Goal: Check status

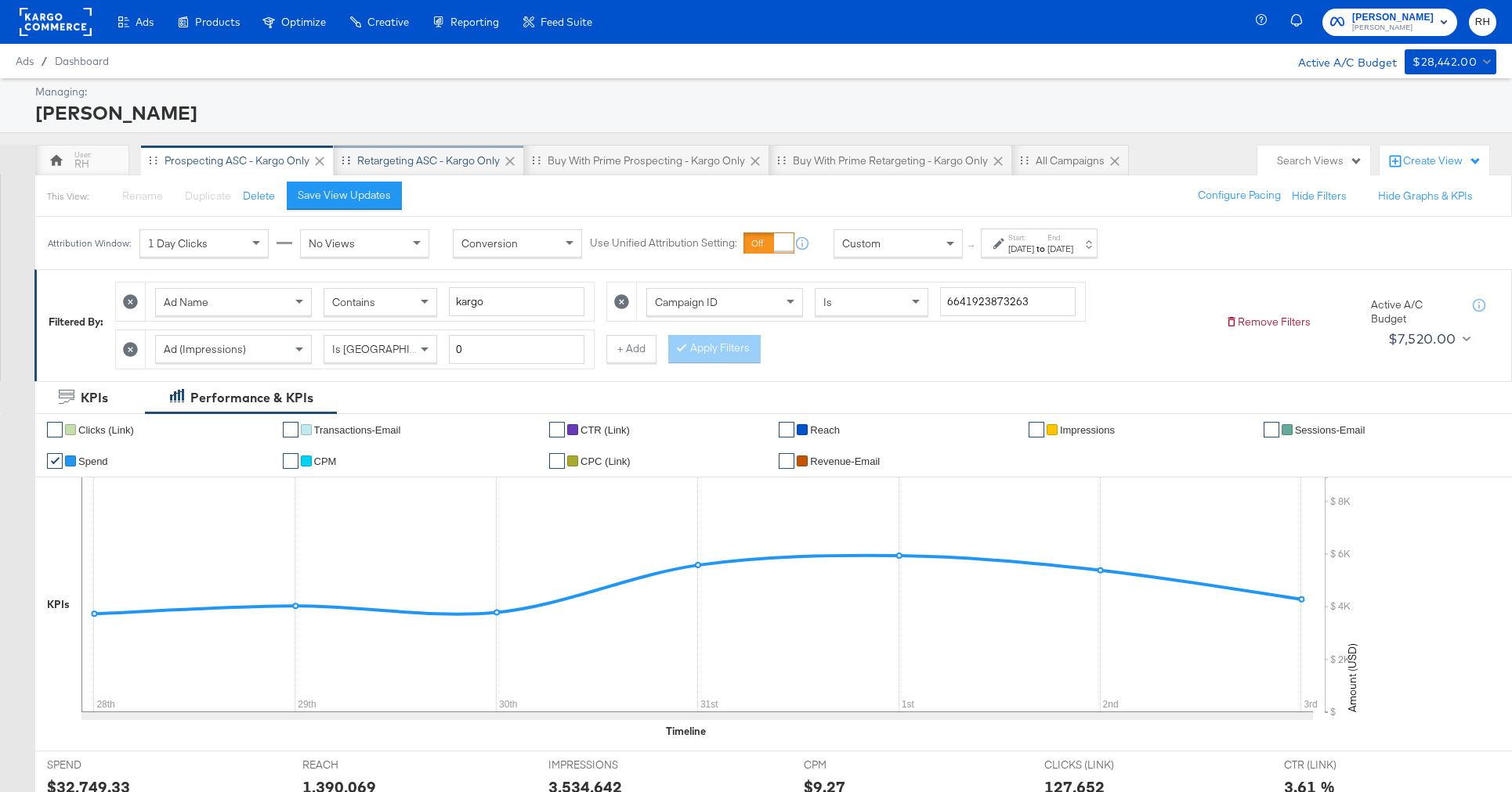
click at [420, 154] on div "Retargeting ASC - Kargo only" at bounding box center [428, 161] width 142 height 15
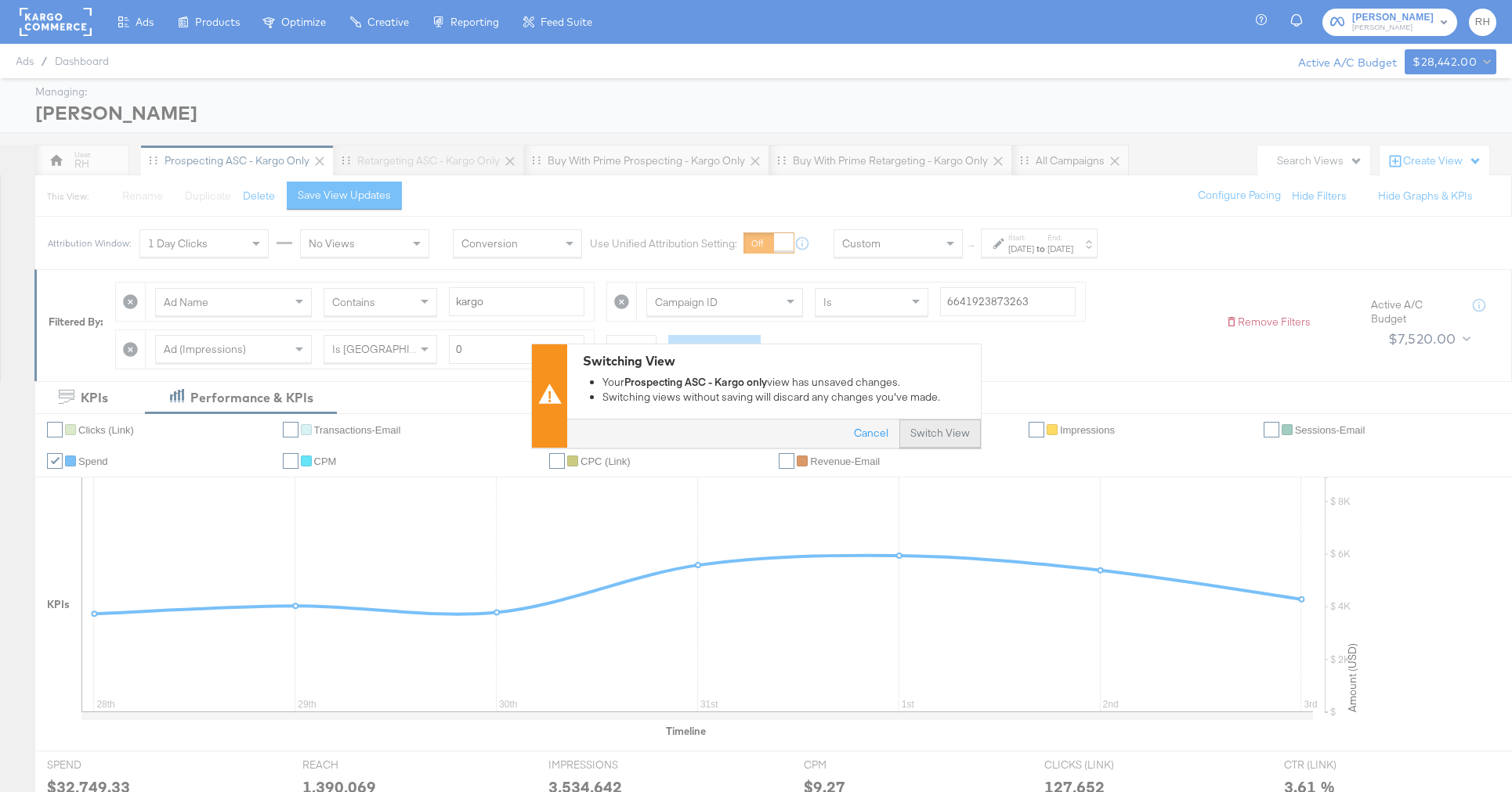
click at [943, 441] on button "Switch View" at bounding box center [939, 435] width 81 height 29
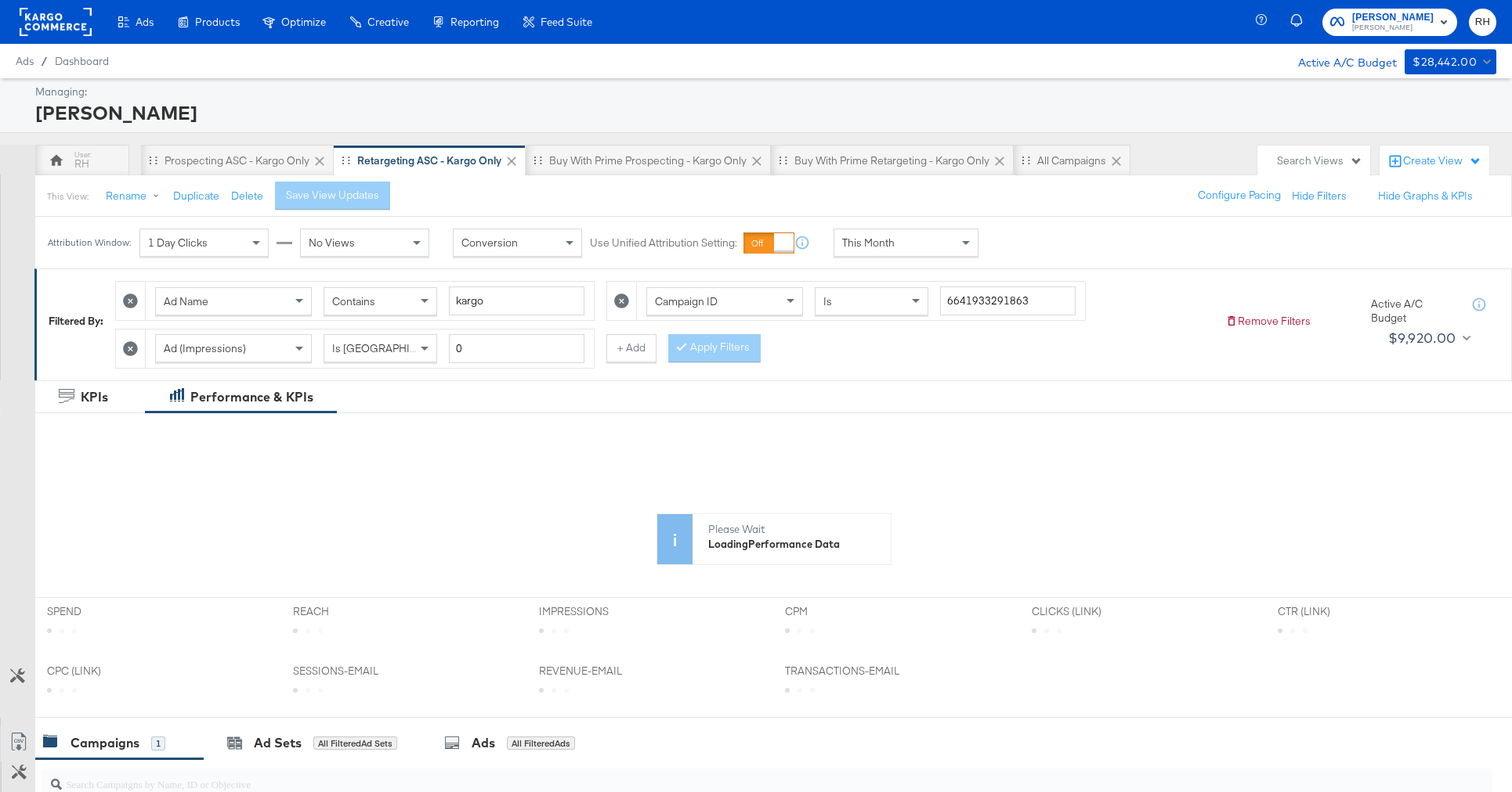
click at [882, 234] on div "This Month" at bounding box center [906, 242] width 143 height 27
click at [1009, 251] on div "[DATE]" at bounding box center [1020, 248] width 26 height 12
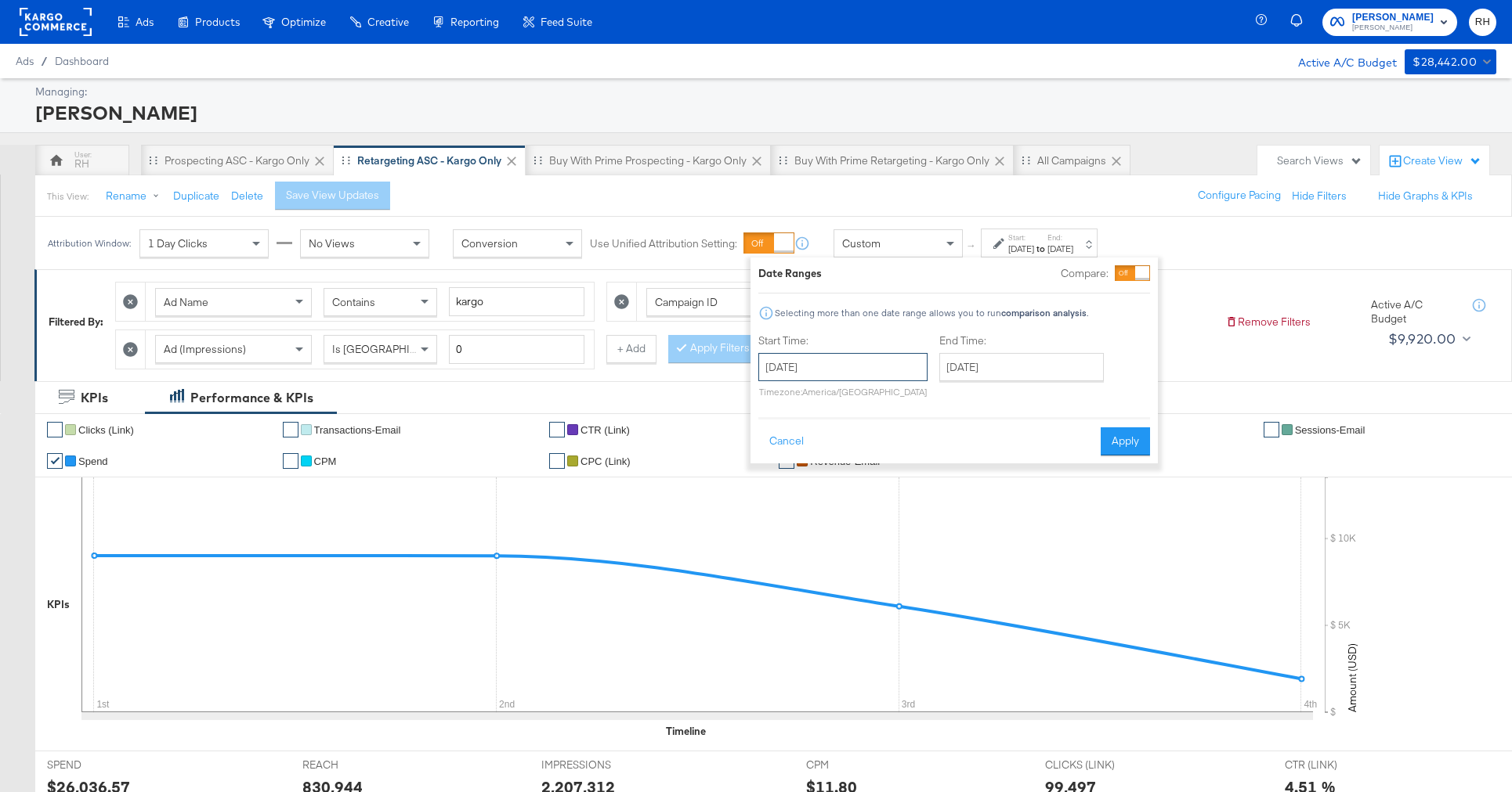
click at [871, 368] on input "[DATE]" at bounding box center [842, 367] width 169 height 29
click at [777, 404] on span "‹" at bounding box center [775, 399] width 24 height 24
click at [884, 527] on td "28" at bounding box center [883, 533] width 27 height 22
type input "[DATE]"
click at [983, 366] on input "[DATE]" at bounding box center [1027, 367] width 164 height 29
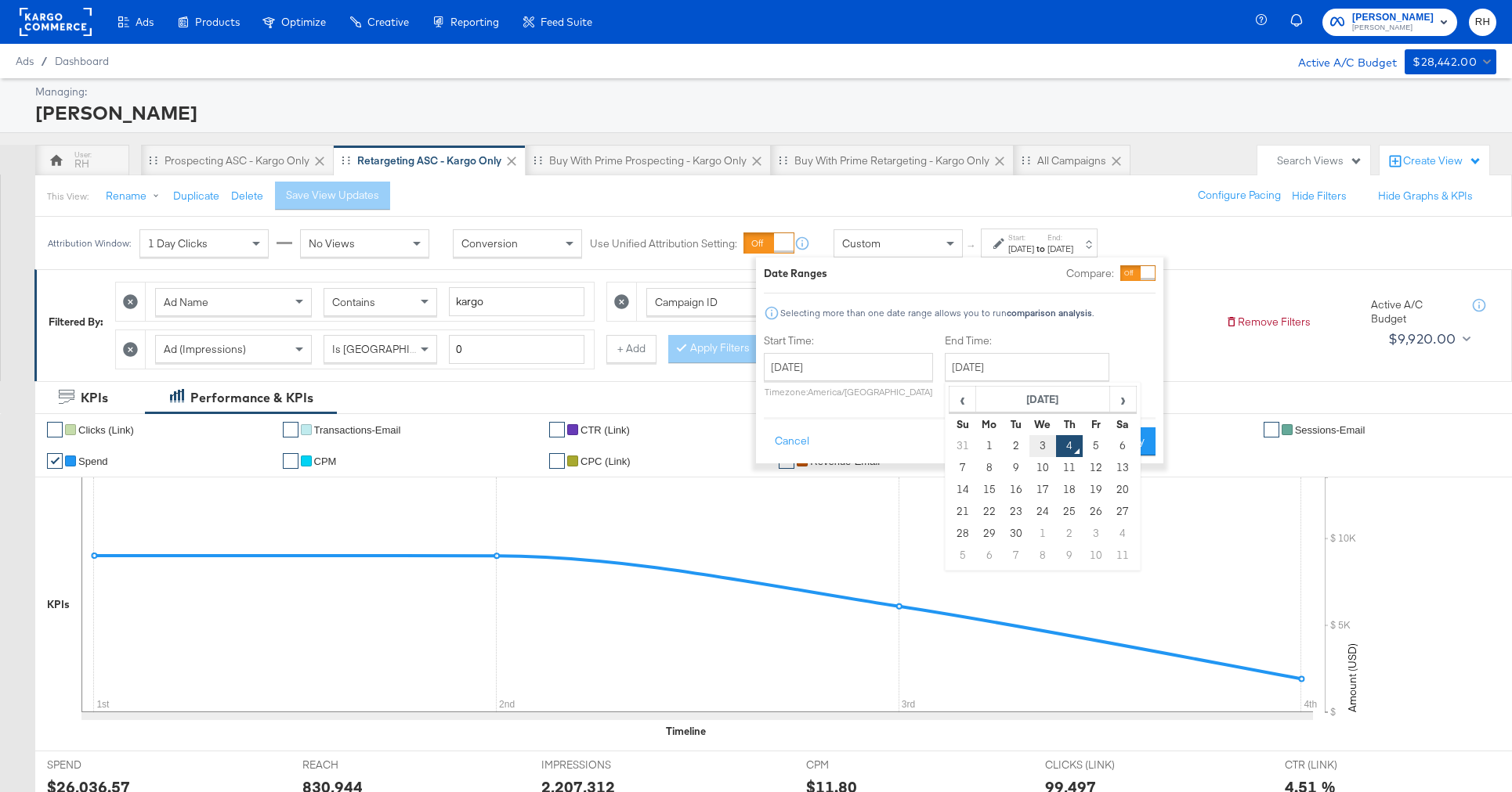
click at [1040, 447] on td "3" at bounding box center [1042, 446] width 27 height 22
type input "[DATE]"
click at [1117, 446] on button "Apply" at bounding box center [1131, 442] width 50 height 29
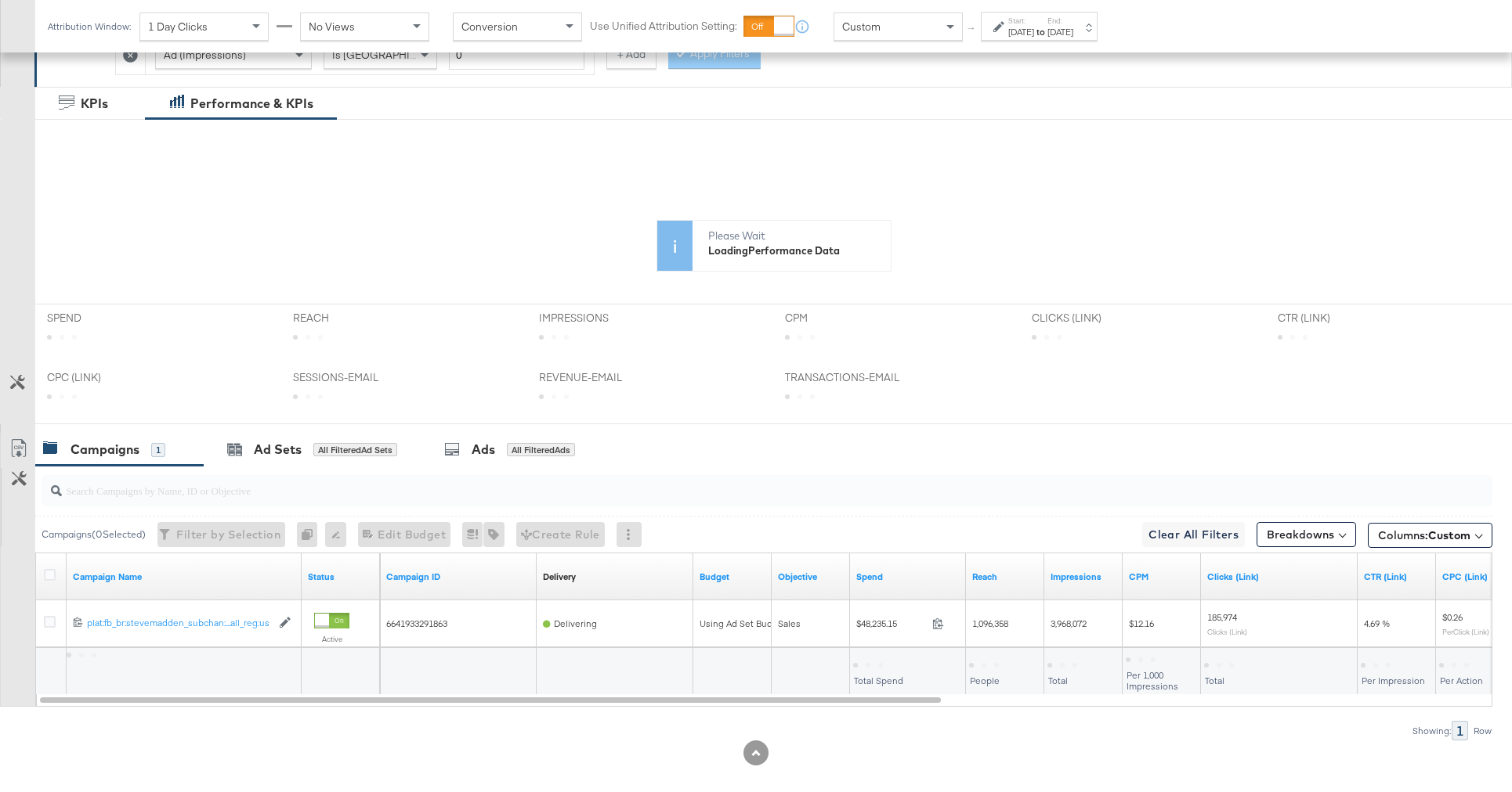
scroll to position [312, 0]
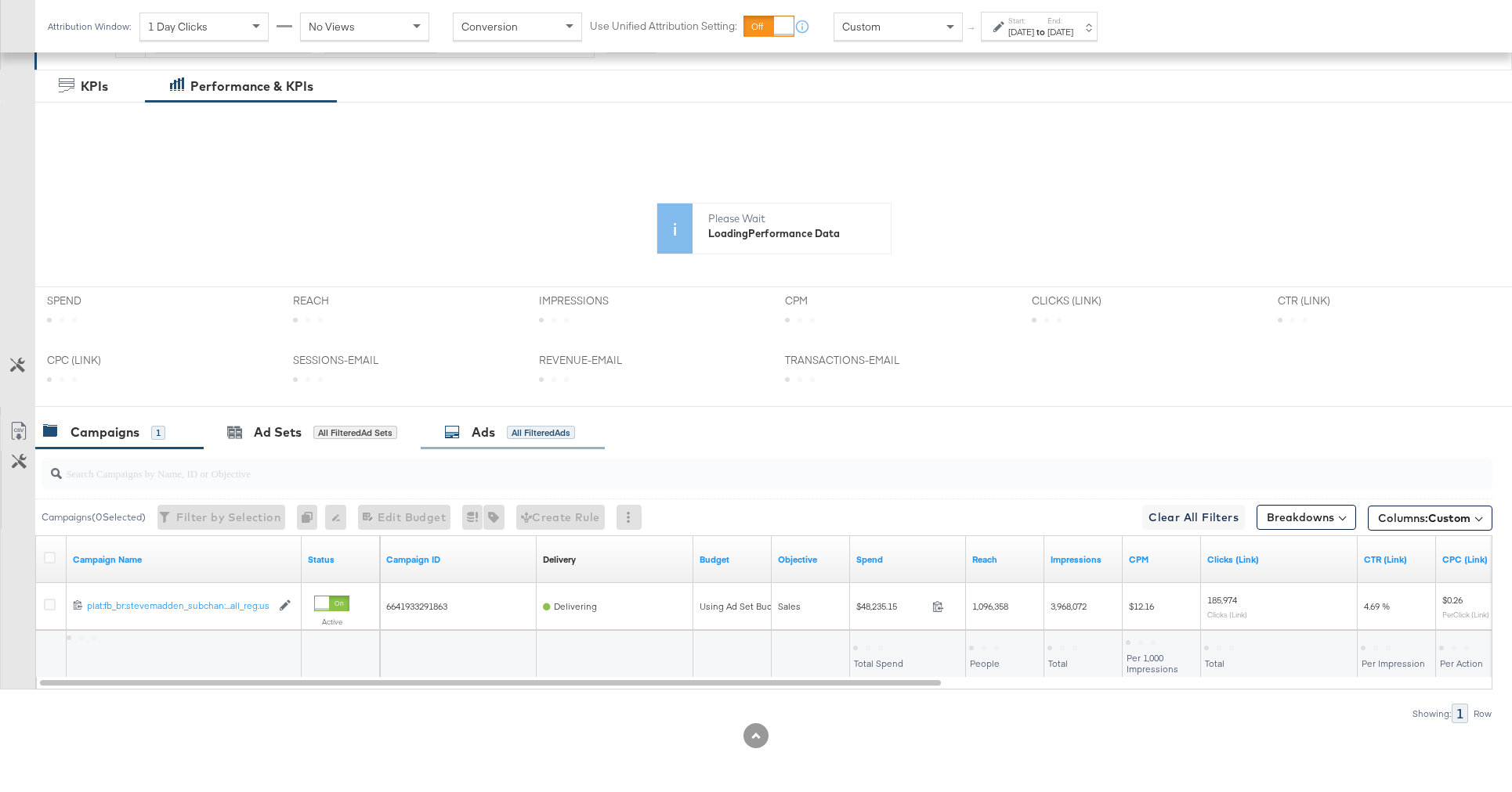
click at [530, 439] on div "All Filtered Ads" at bounding box center [540, 432] width 68 height 14
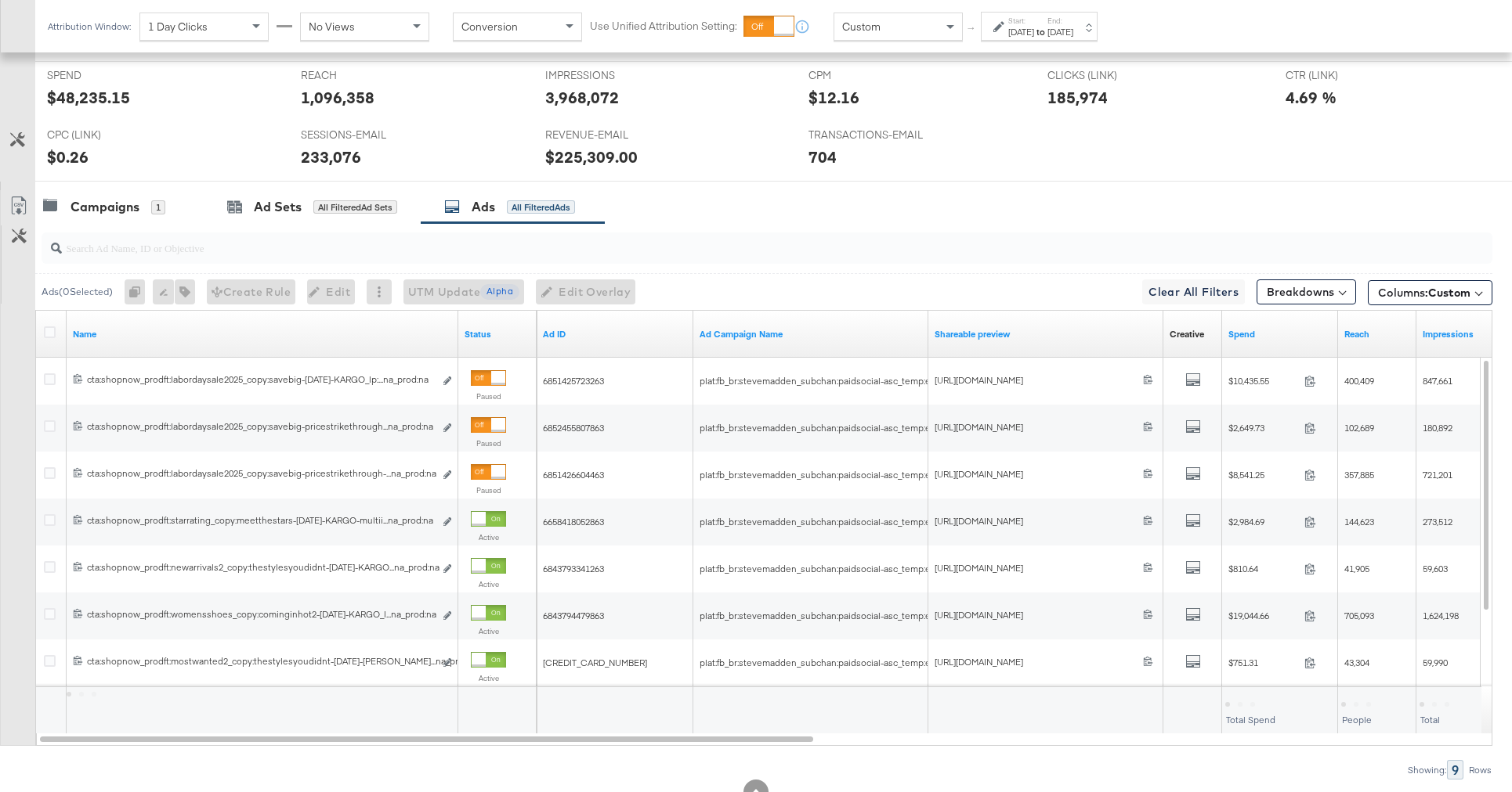
scroll to position [746, 0]
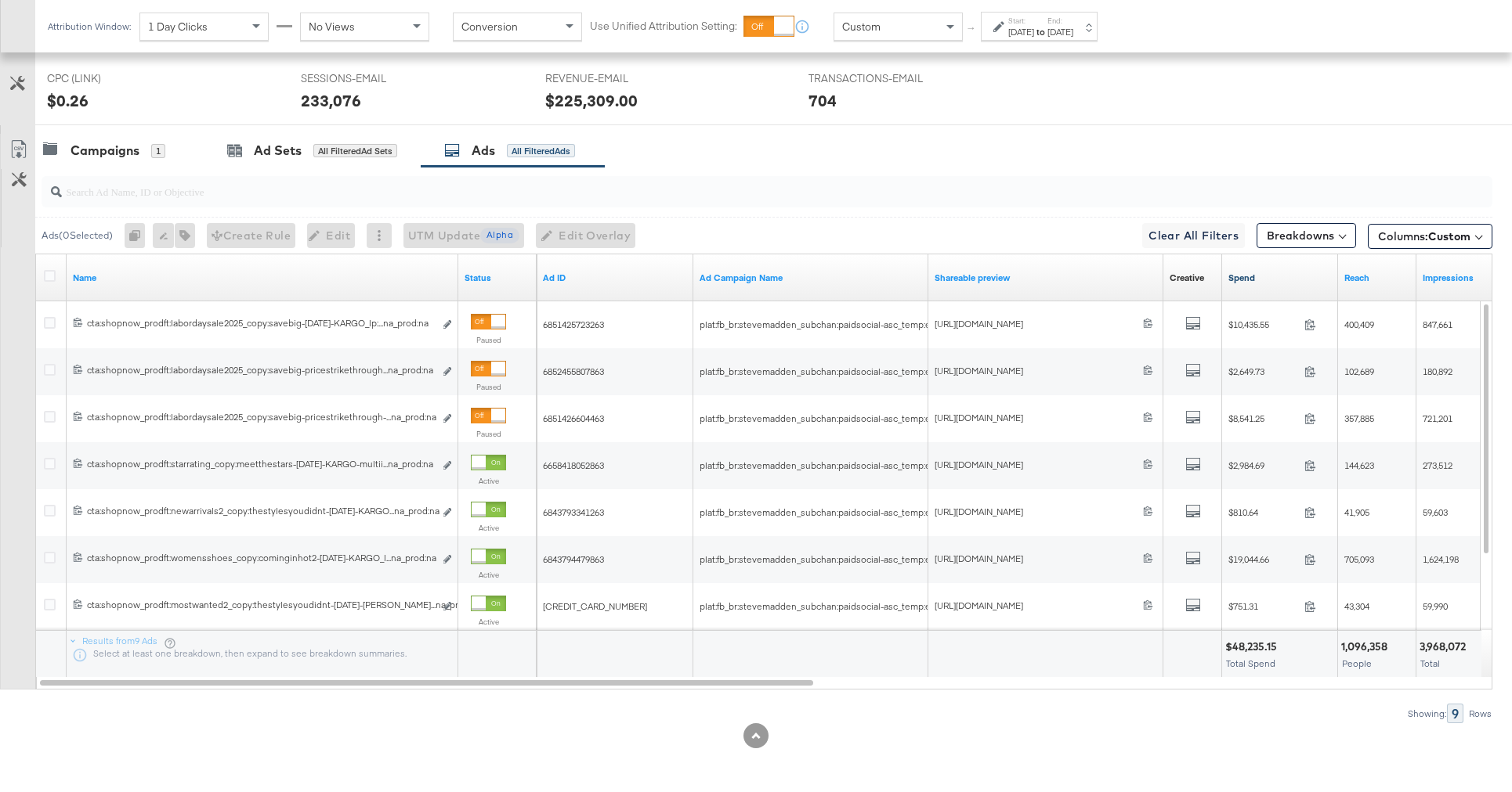
click at [1259, 281] on link "Spend" at bounding box center [1280, 278] width 103 height 12
